Goal: Task Accomplishment & Management: Use online tool/utility

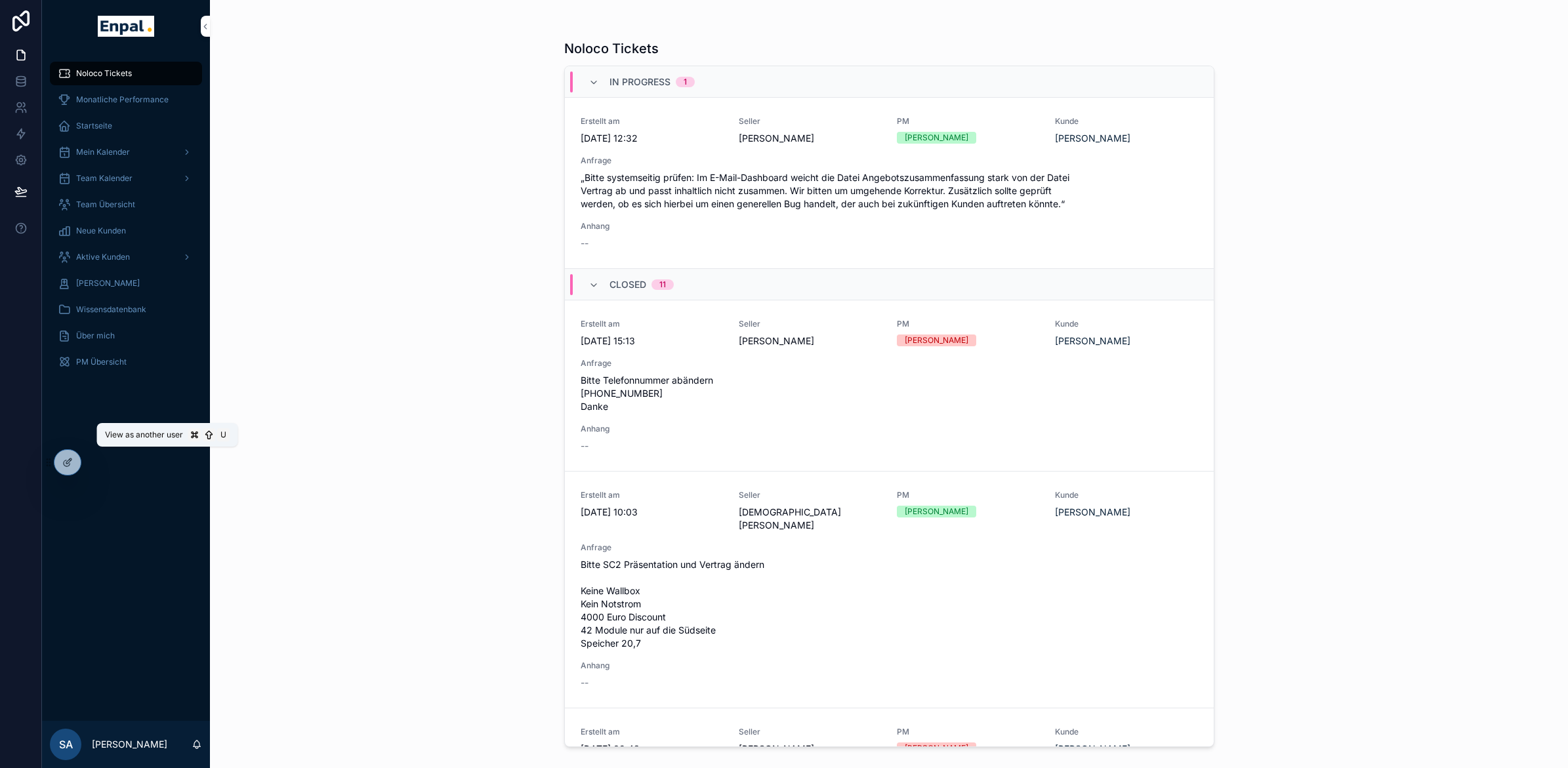
click at [0, 0] on icon at bounding box center [0, 0] width 0 height 0
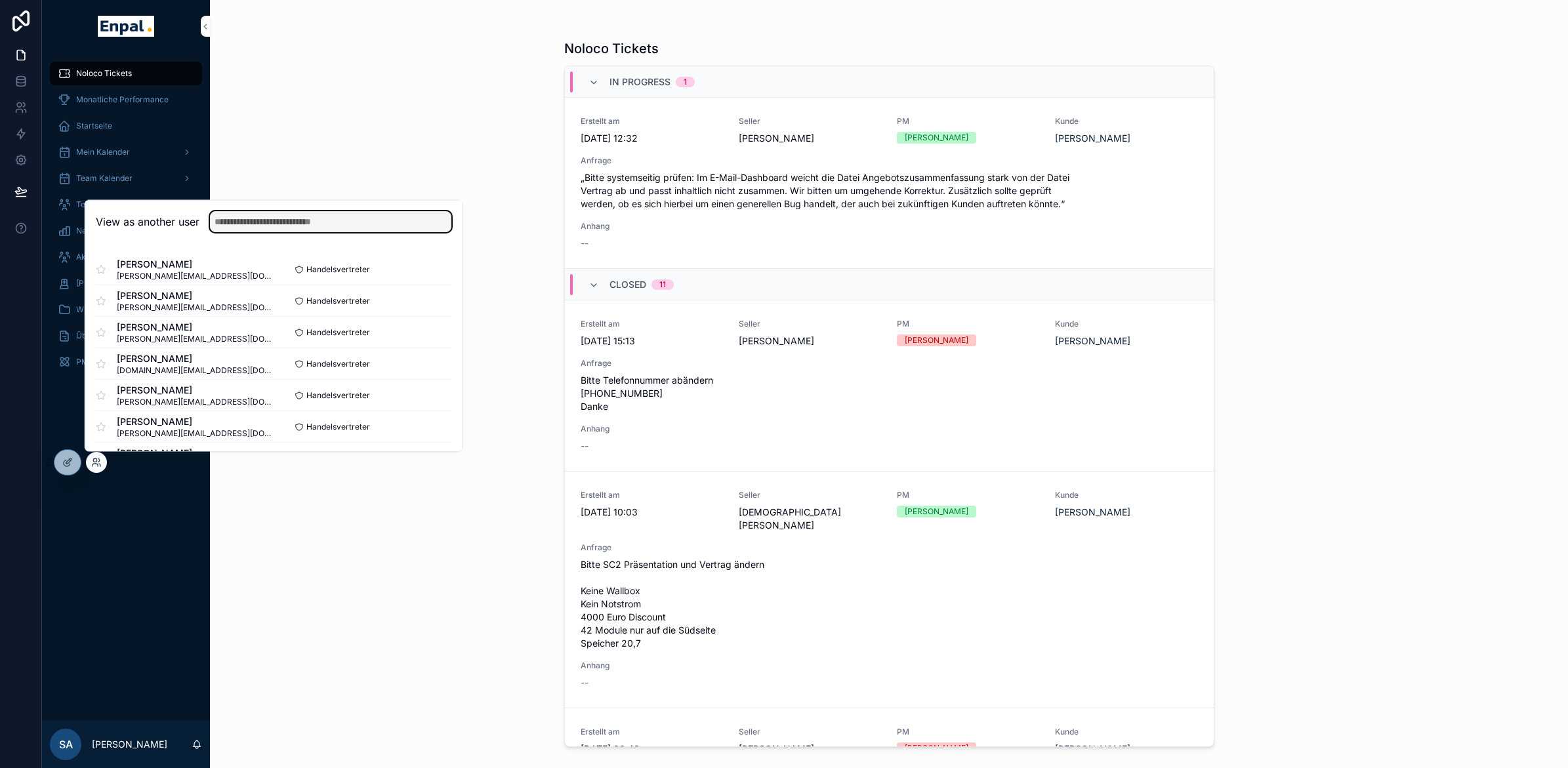
click at [247, 216] on input "text" at bounding box center [330, 222] width 241 height 21
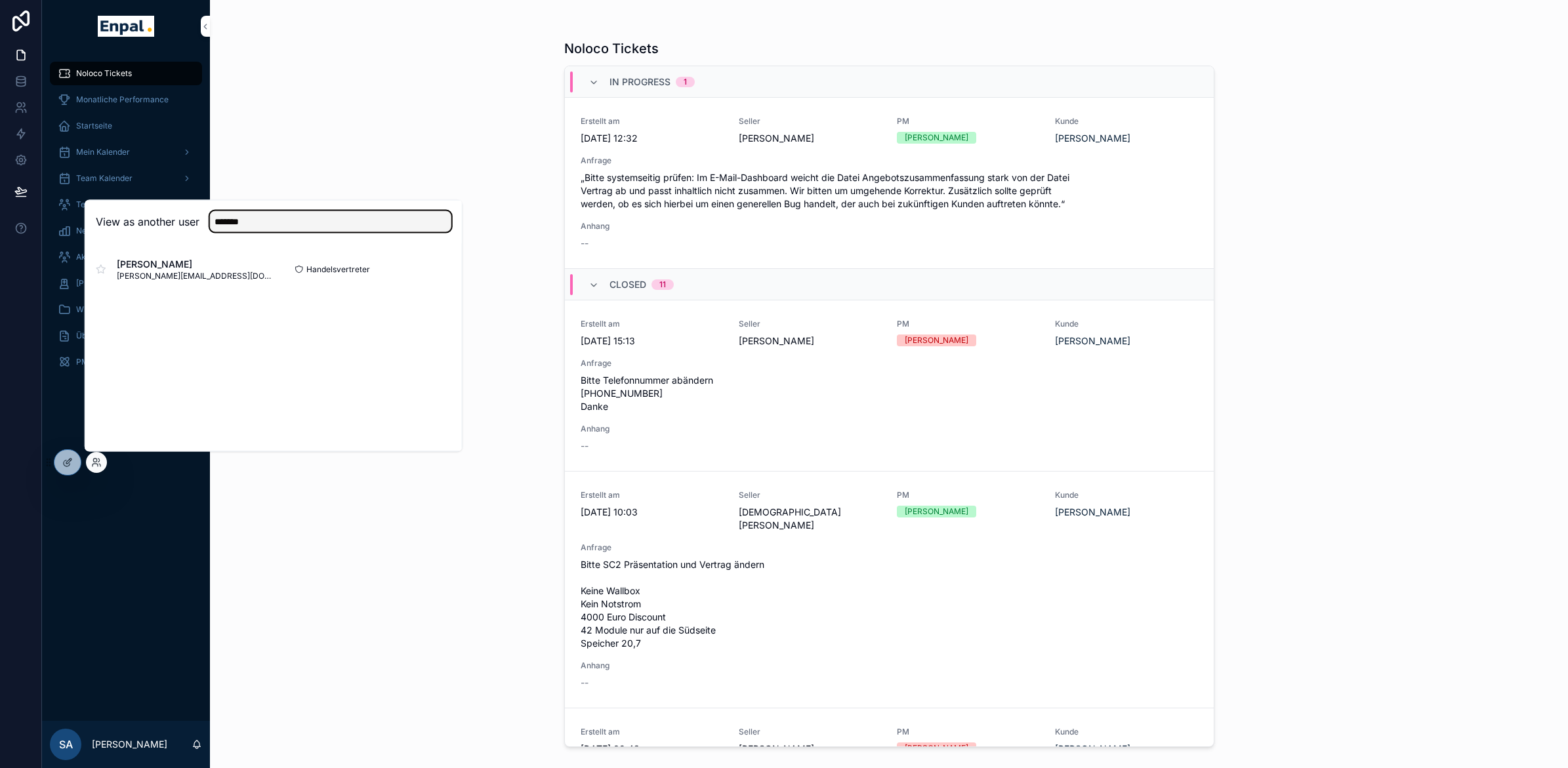
type input "*******"
click at [0, 0] on button "Select" at bounding box center [0, 0] width 0 height 0
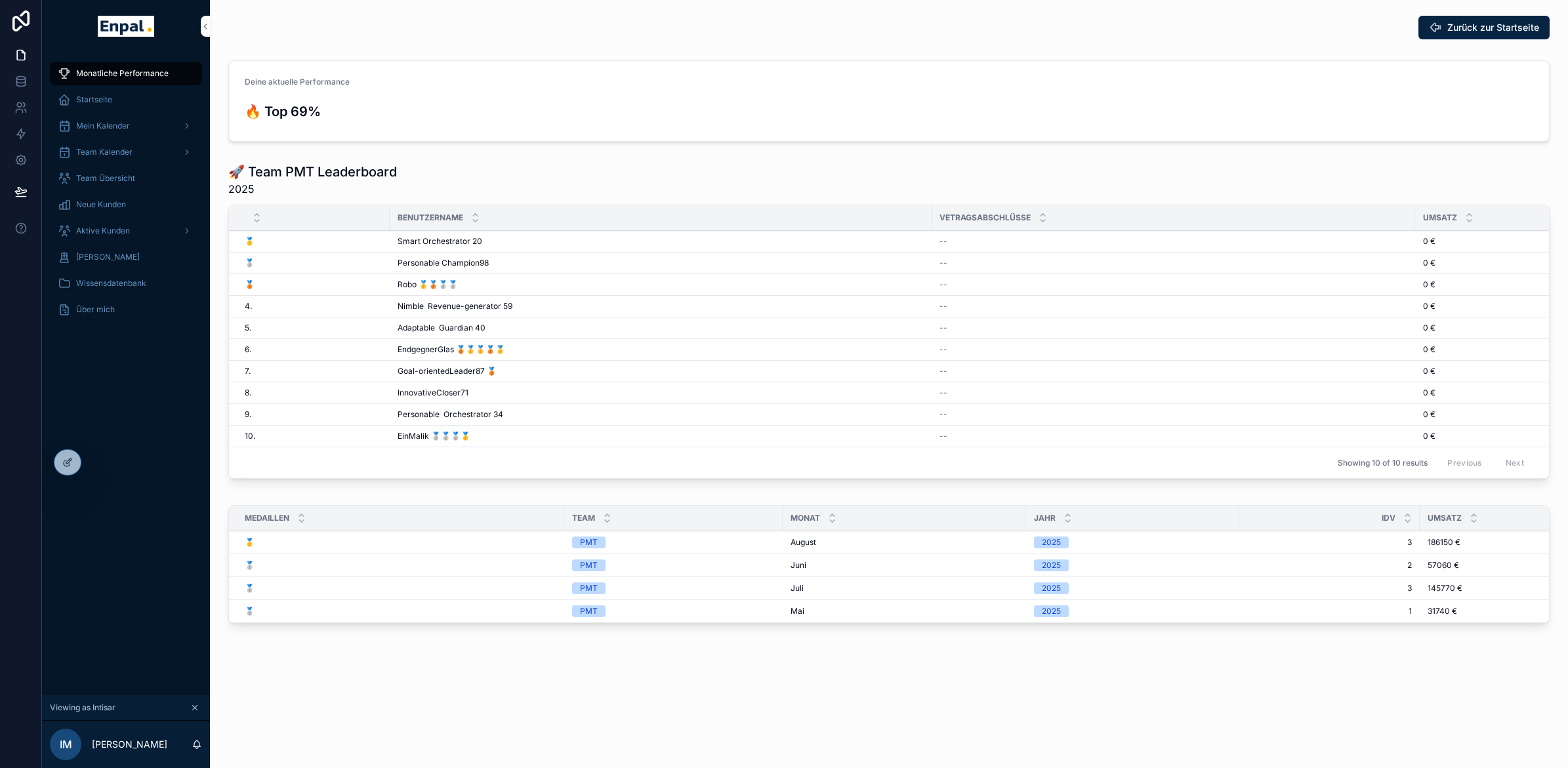
click at [112, 221] on div "Aktive Kunden" at bounding box center [126, 230] width 136 height 21
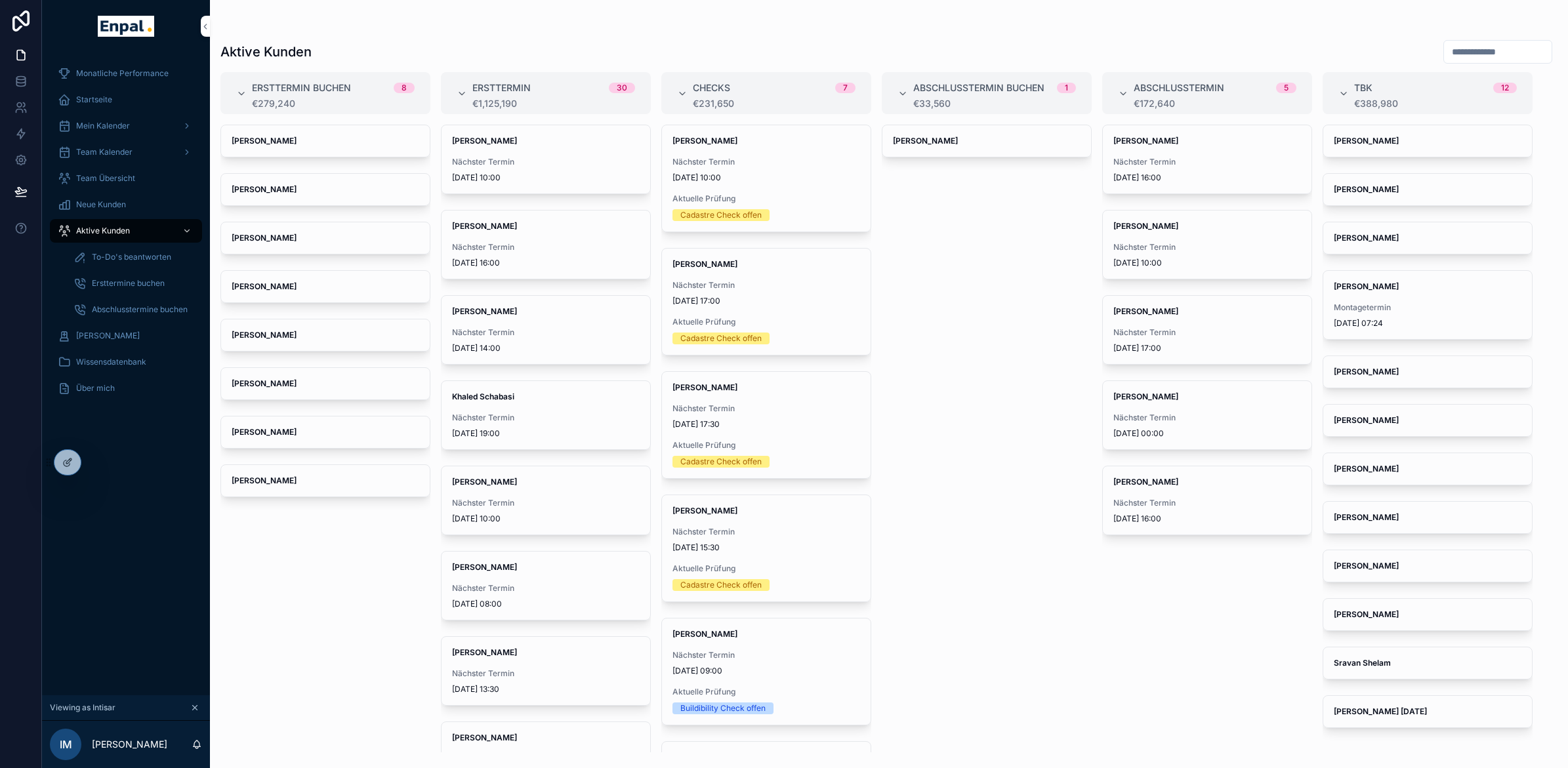
click at [123, 286] on span "Ersttermine buchen" at bounding box center [128, 283] width 73 height 10
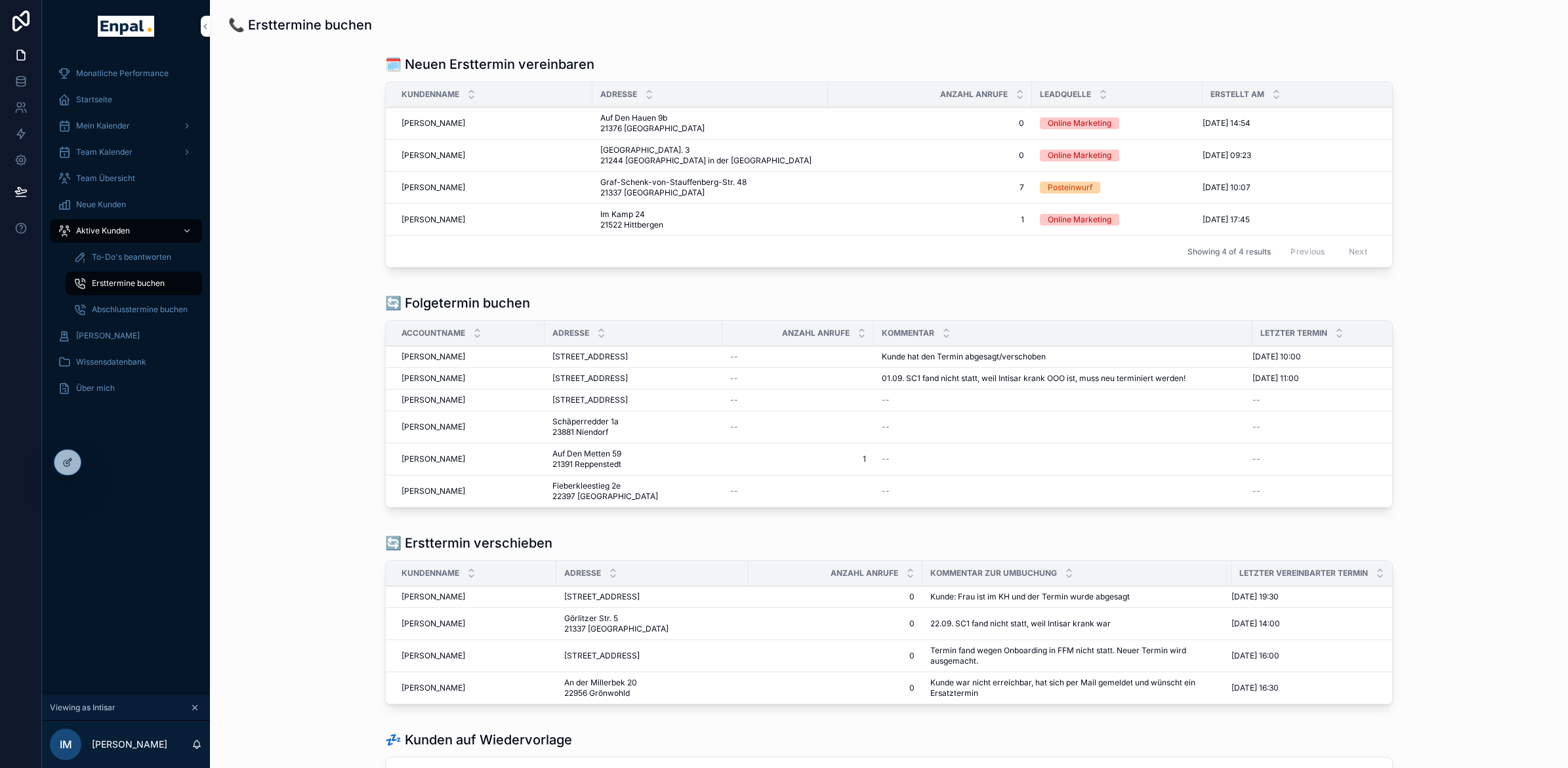
click at [427, 125] on span "[PERSON_NAME]" at bounding box center [433, 123] width 63 height 10
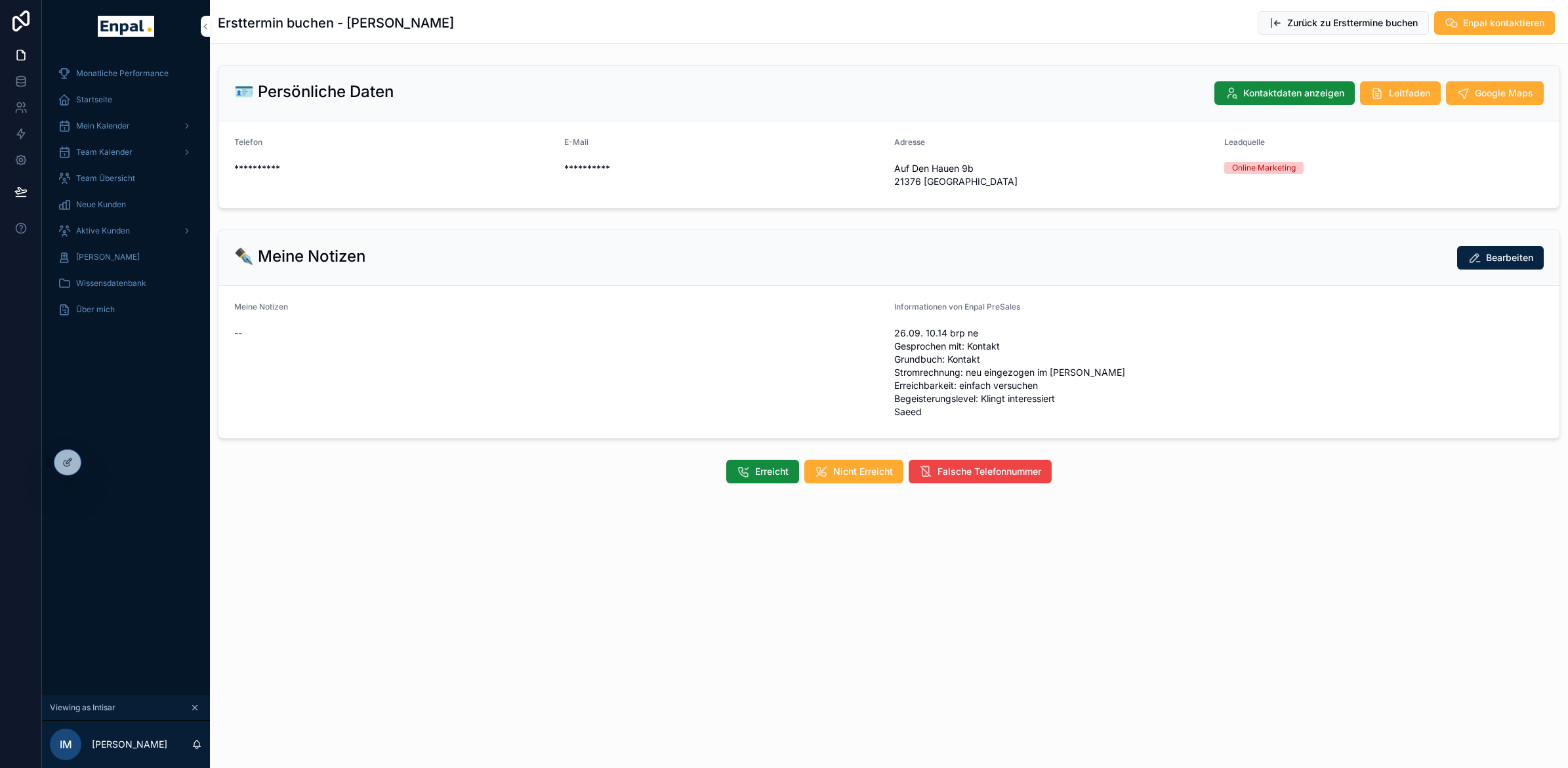
click at [774, 478] on span "Erreicht" at bounding box center [772, 472] width 33 height 13
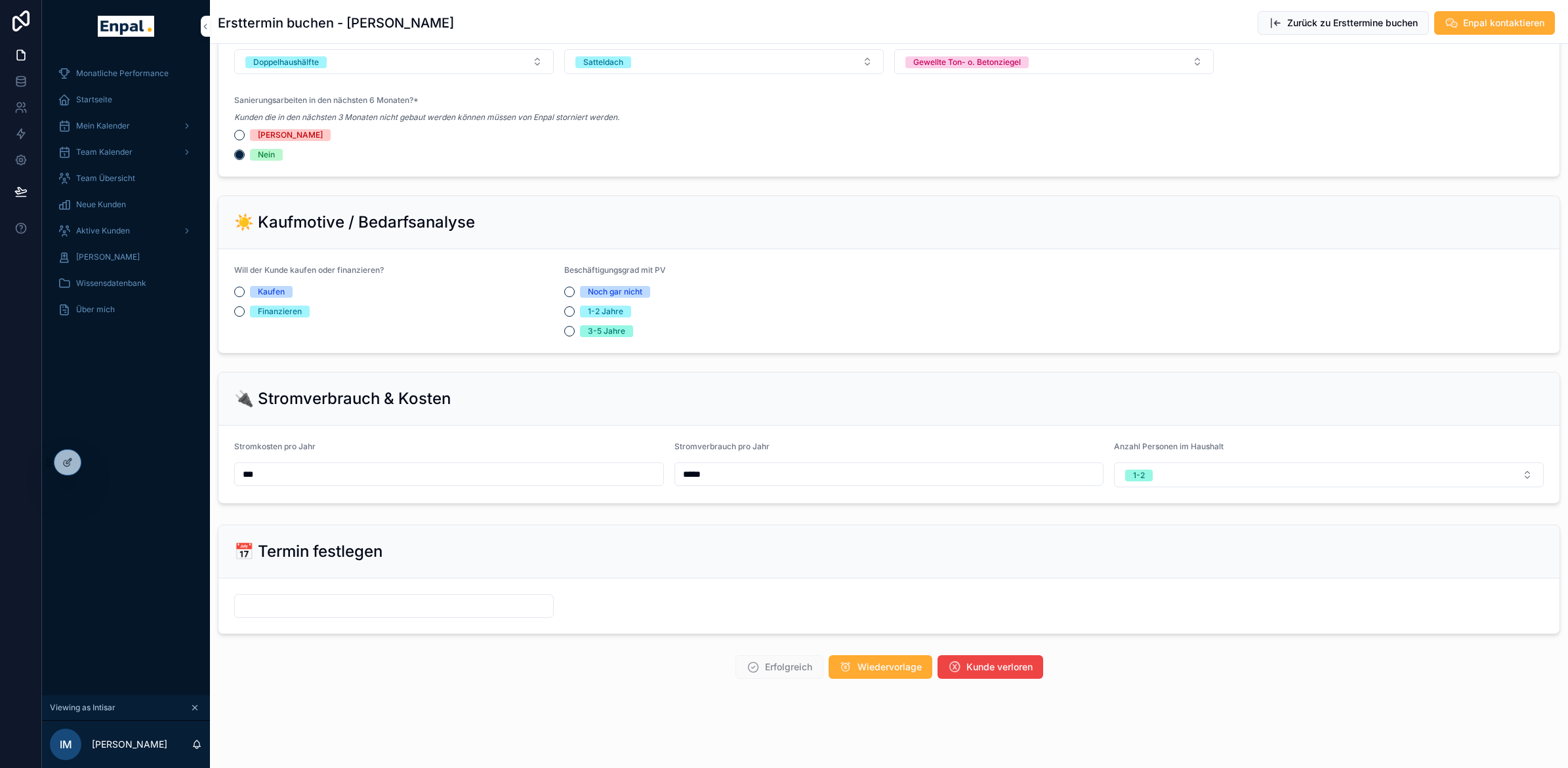
scroll to position [15, 0]
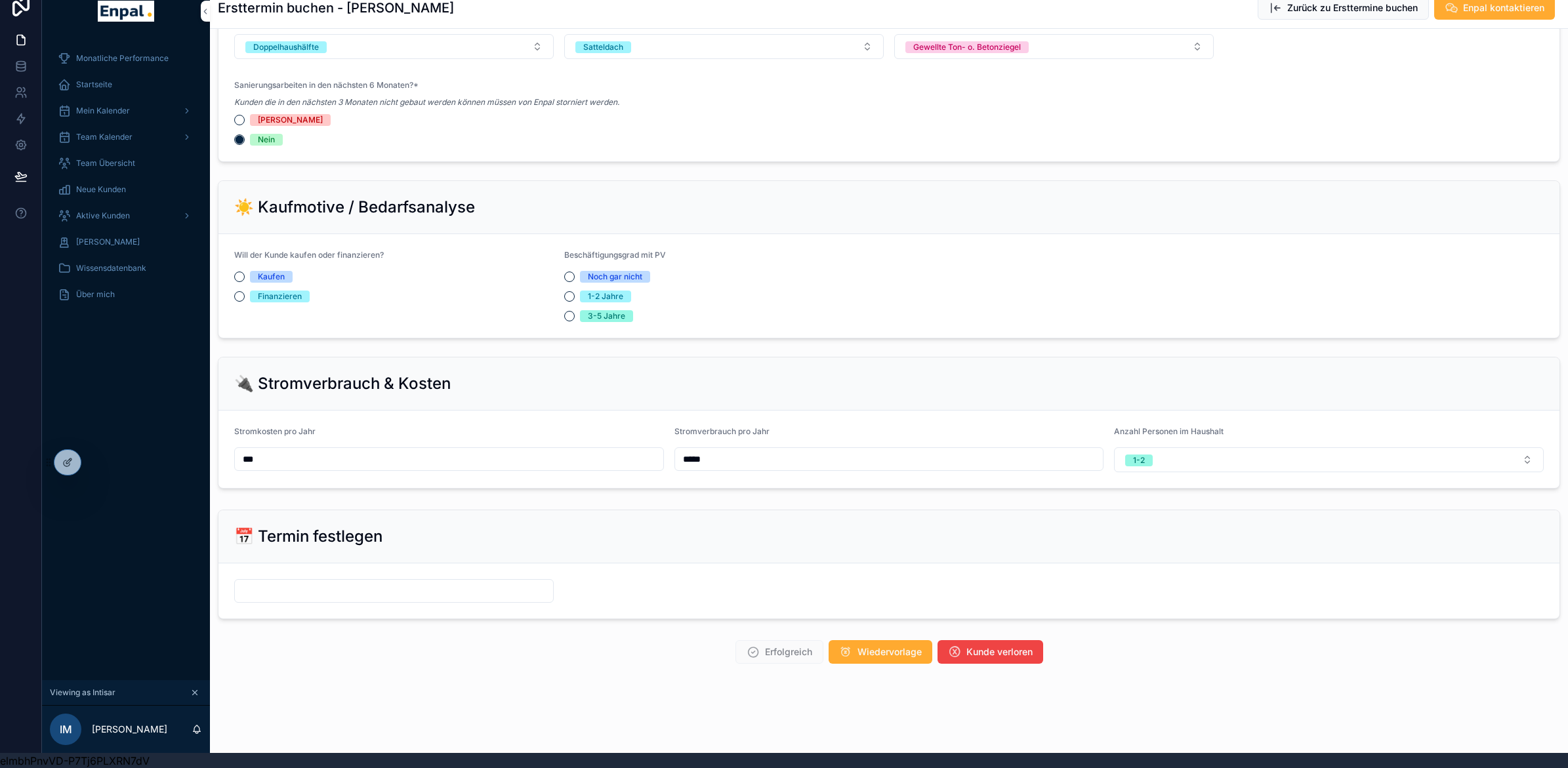
click at [499, 586] on input "scrollable content" at bounding box center [394, 591] width 318 height 18
click at [94, 217] on span "Aktive Kunden" at bounding box center [103, 215] width 54 height 10
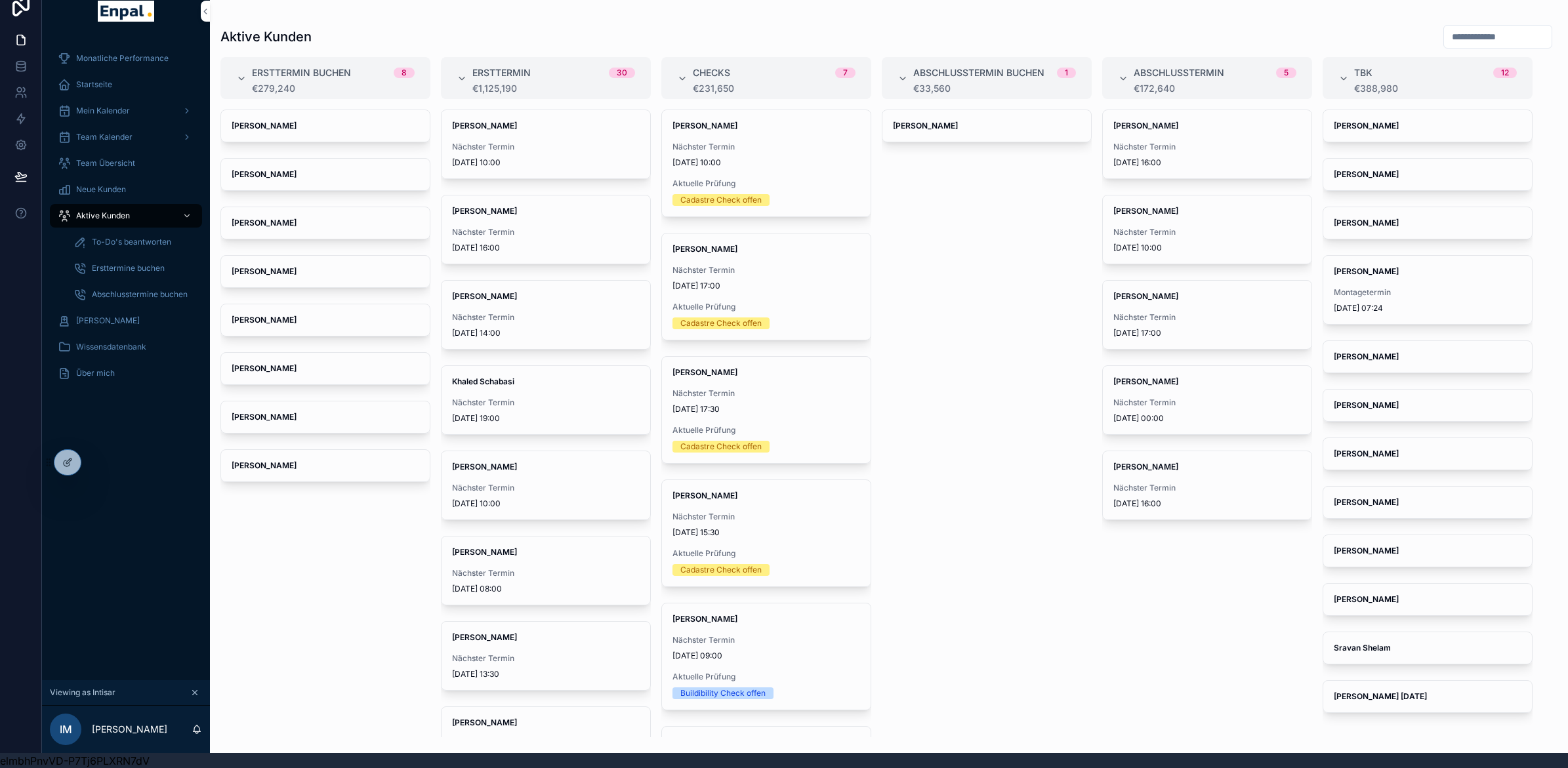
click at [296, 186] on div "[PERSON_NAME]" at bounding box center [325, 175] width 209 height 32
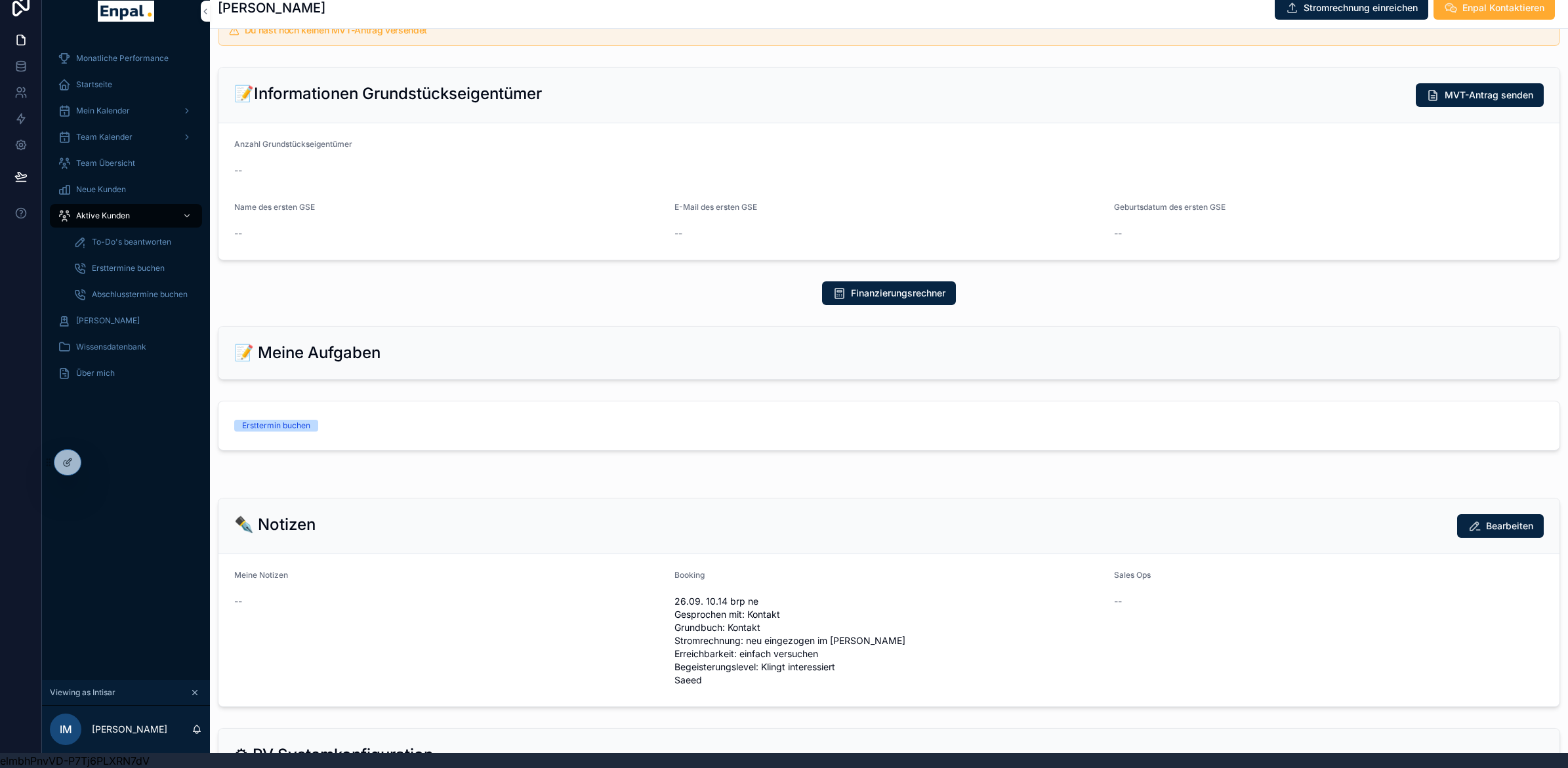
scroll to position [458, 0]
